Goal: Use online tool/utility: Utilize a website feature to perform a specific function

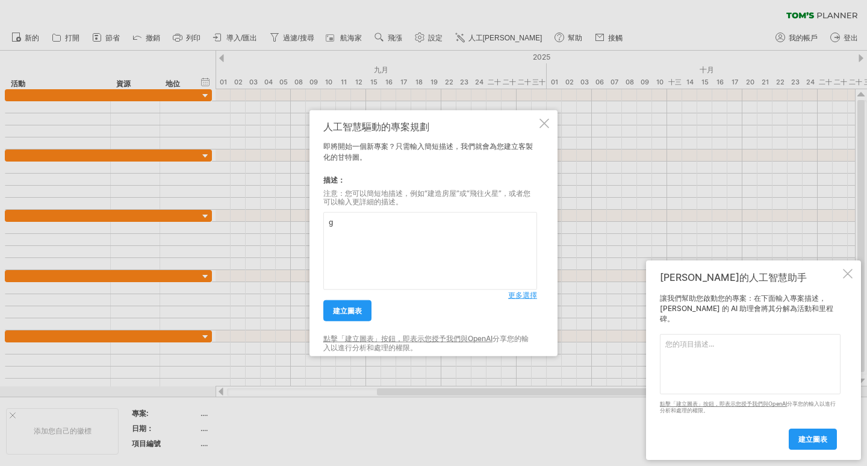
type textarea "g"
type textarea "G"
type textarea "g"
type textarea "施"
click at [695, 369] on textarea at bounding box center [750, 364] width 181 height 60
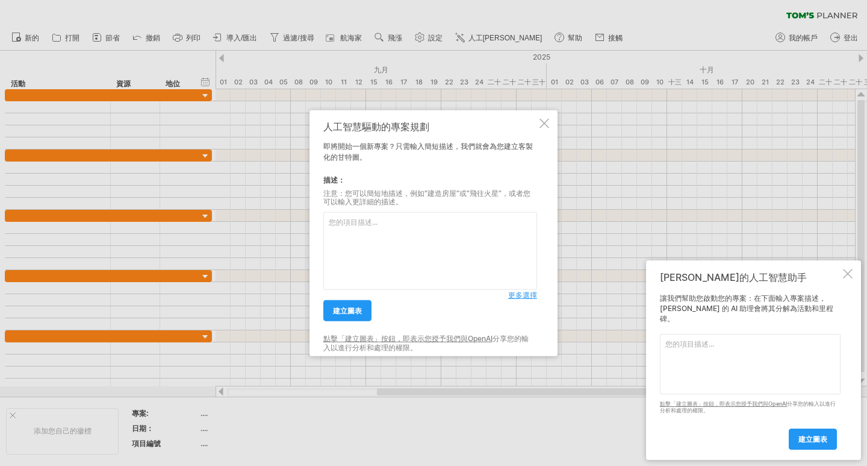
click at [846, 278] on div at bounding box center [848, 274] width 10 height 10
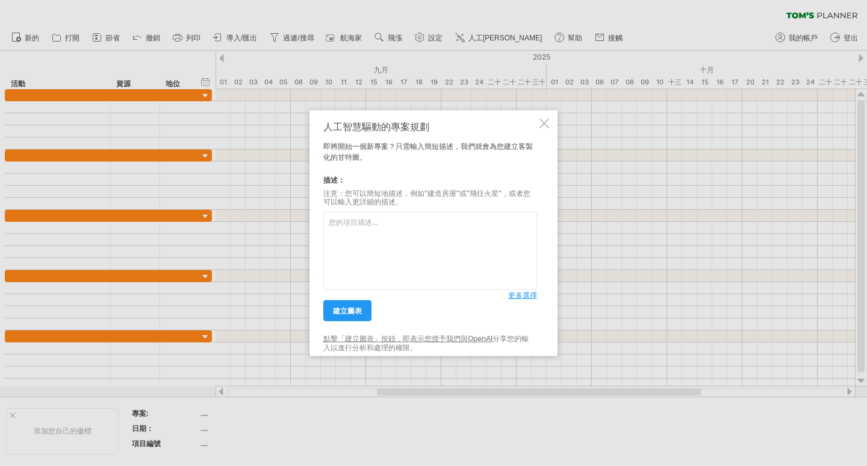
click at [417, 259] on textarea at bounding box center [430, 251] width 214 height 78
click at [411, 257] on textarea at bounding box center [430, 251] width 214 height 78
type textarea "ㄍ"
click at [347, 310] on font "建立圖表" at bounding box center [347, 310] width 29 height 9
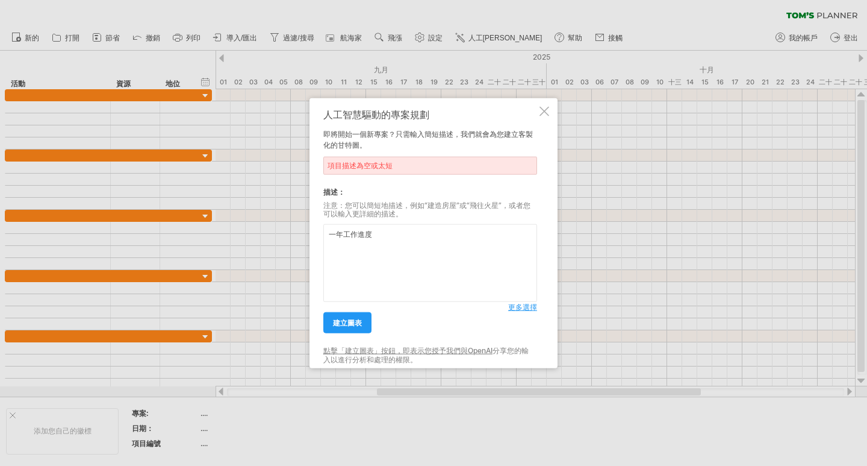
click at [334, 231] on textarea "一年工作進度" at bounding box center [430, 263] width 214 height 78
click at [392, 239] on textarea "每月工作進度" at bounding box center [430, 263] width 214 height 78
click at [355, 323] on font "建立圖表" at bounding box center [347, 322] width 29 height 9
click at [390, 254] on textarea "每月工作進度" at bounding box center [430, 263] width 214 height 78
type textarea "每個月的工作進度圖表"
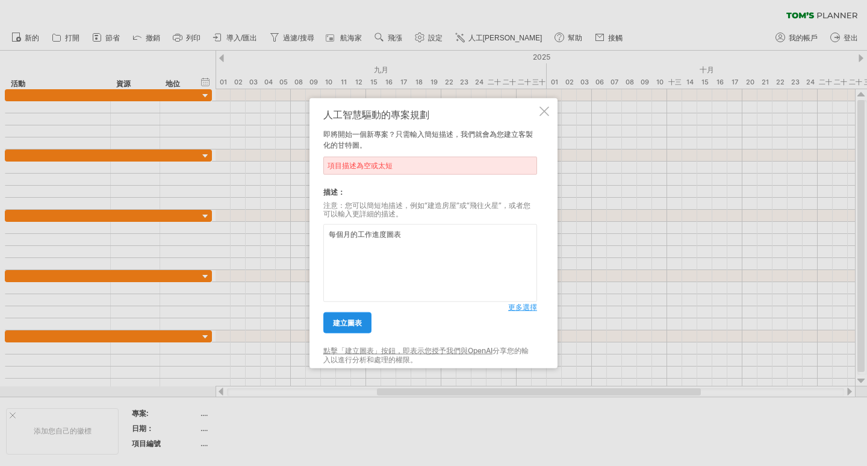
click at [352, 330] on link "建立圖表" at bounding box center [347, 322] width 48 height 21
drag, startPoint x: 443, startPoint y: 231, endPoint x: 154, endPoint y: 190, distance: 291.5
click at [154, 190] on div "嘗試造訪 [DOMAIN_NAME] 再次連接... 0% 清除過濾器 新的" at bounding box center [433, 233] width 867 height 466
paste textarea "師資權益處理及學生安置"
type textarea "師資權益處理及學生安置"
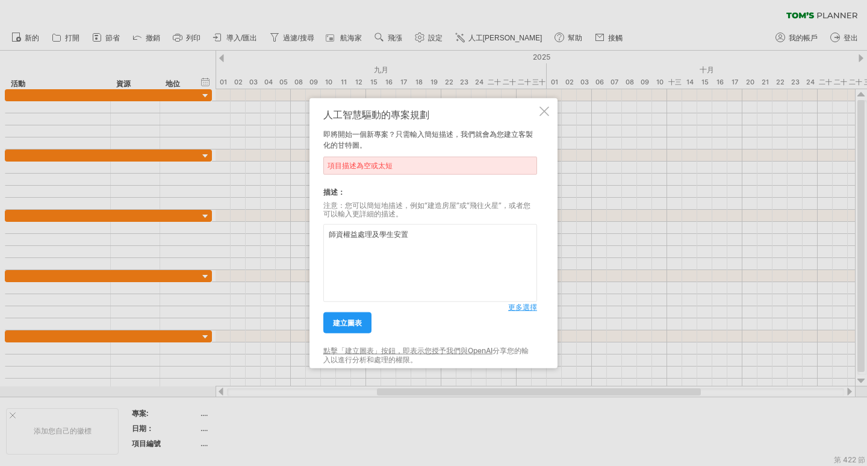
drag, startPoint x: 419, startPoint y: 240, endPoint x: 266, endPoint y: 228, distance: 154.1
click at [266, 228] on div "嘗試造訪 [DOMAIN_NAME] 再次連接... 0% 清除過濾器 新的" at bounding box center [433, 233] width 867 height 466
type textarea "工"
click at [337, 250] on textarea "每月工作項目：1.教師參加研習。2.調減班級教室及設備。3.輔導學生完成課業，" at bounding box center [430, 263] width 214 height 78
type textarea "每月工作項目：1.教師參加研習。2.調減班級教室及設備。3.協助學生畢業及輔導升學，"
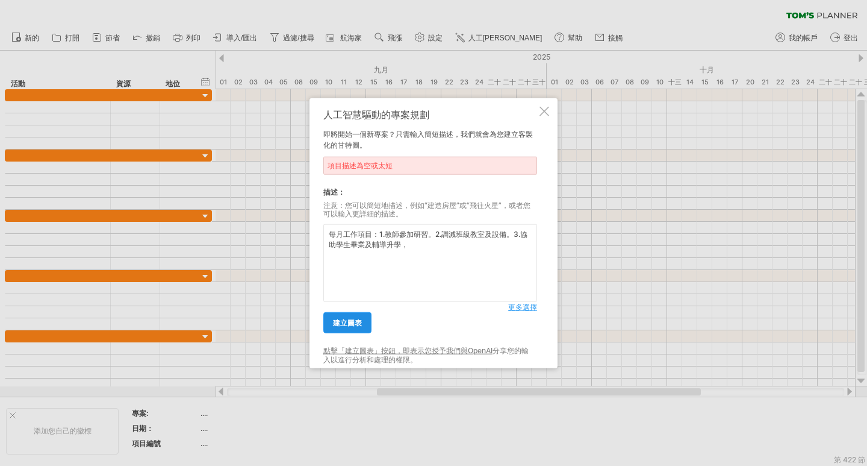
click at [341, 325] on font "建立圖表" at bounding box center [347, 322] width 29 height 9
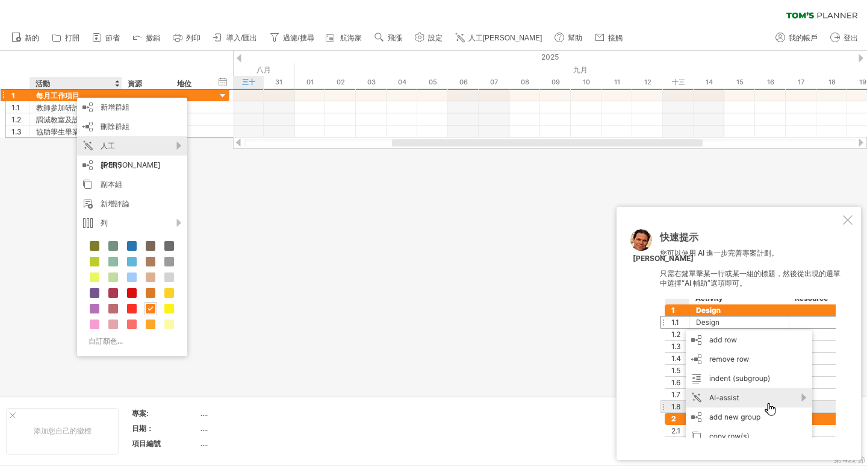
click at [170, 146] on div "人工[PERSON_NAME]" at bounding box center [132, 155] width 110 height 39
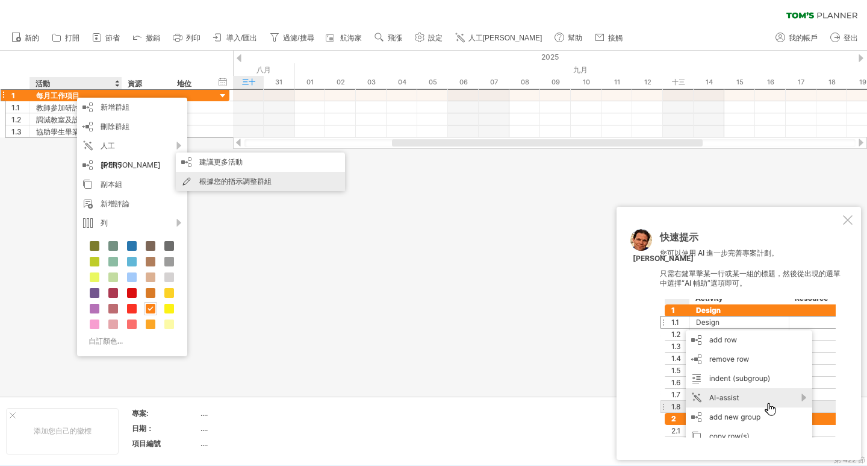
click at [234, 175] on div "根據您的指示調整群組" at bounding box center [260, 181] width 169 height 19
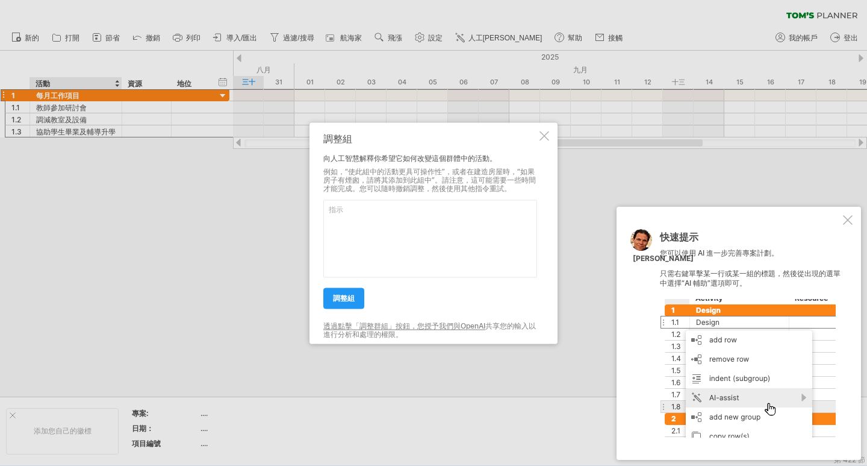
click at [545, 137] on div at bounding box center [545, 136] width 10 height 10
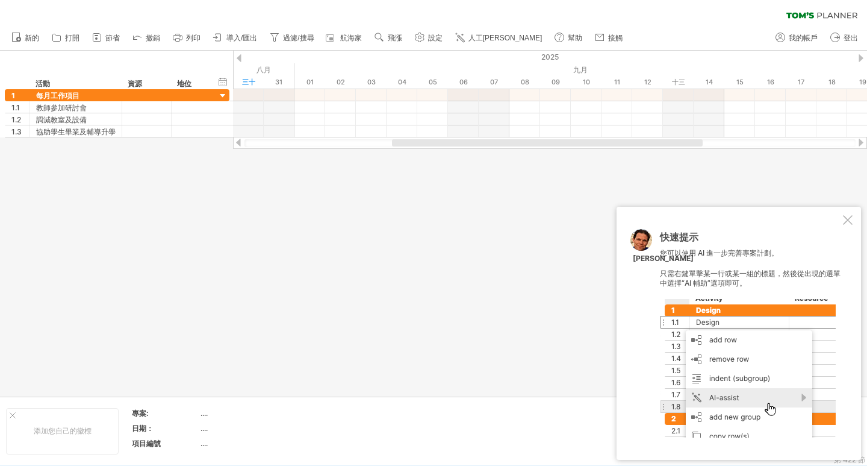
drag, startPoint x: 555, startPoint y: 146, endPoint x: 726, endPoint y: 149, distance: 171.7
click at [726, 149] on div "嘗試造訪 [DOMAIN_NAME] 再次連接... 0% 清除過濾器 新的" at bounding box center [433, 233] width 867 height 466
drag, startPoint x: 681, startPoint y: 139, endPoint x: 775, endPoint y: 138, distance: 94.6
click at [775, 138] on div at bounding box center [550, 143] width 634 height 12
click at [765, 140] on div at bounding box center [550, 143] width 611 height 8
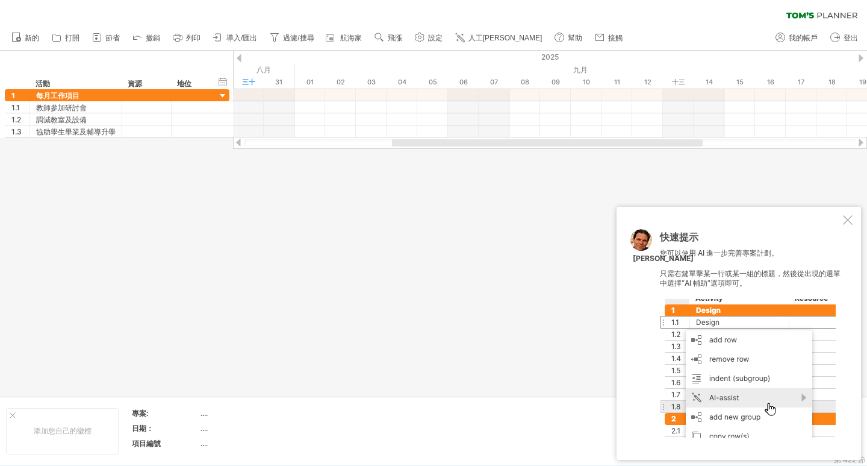
click at [758, 144] on div at bounding box center [550, 143] width 611 height 8
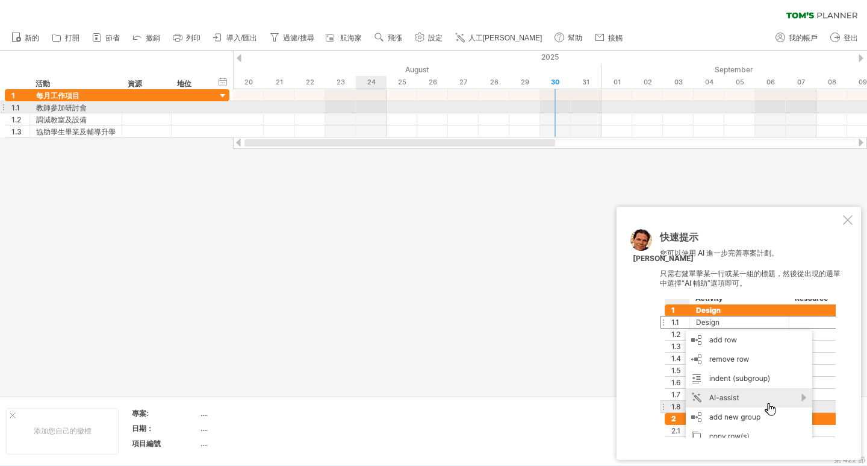
drag, startPoint x: 628, startPoint y: 145, endPoint x: 380, endPoint y: 107, distance: 250.4
click at [380, 107] on div "嘗試造訪 [DOMAIN_NAME] 再次連接... 0% 清除過濾器 新的" at bounding box center [433, 233] width 867 height 466
